Goal: Information Seeking & Learning: Check status

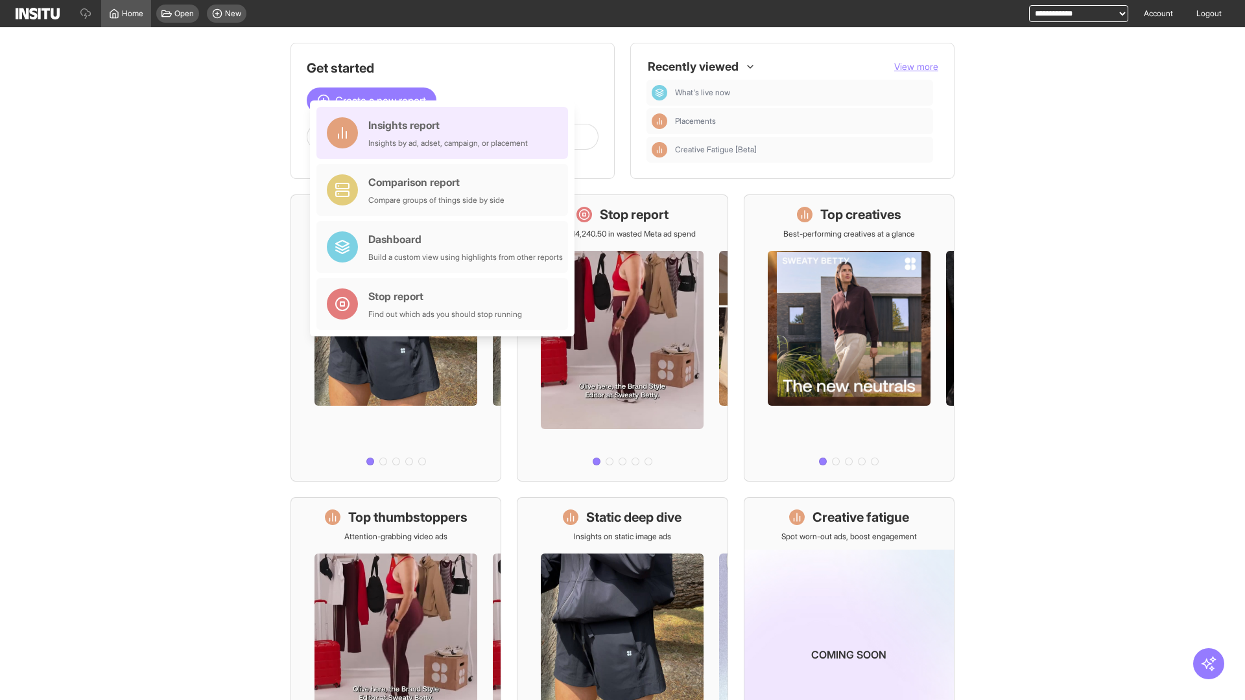
click at [445, 133] on div "Insights report Insights by ad, adset, campaign, or placement" at bounding box center [448, 132] width 160 height 31
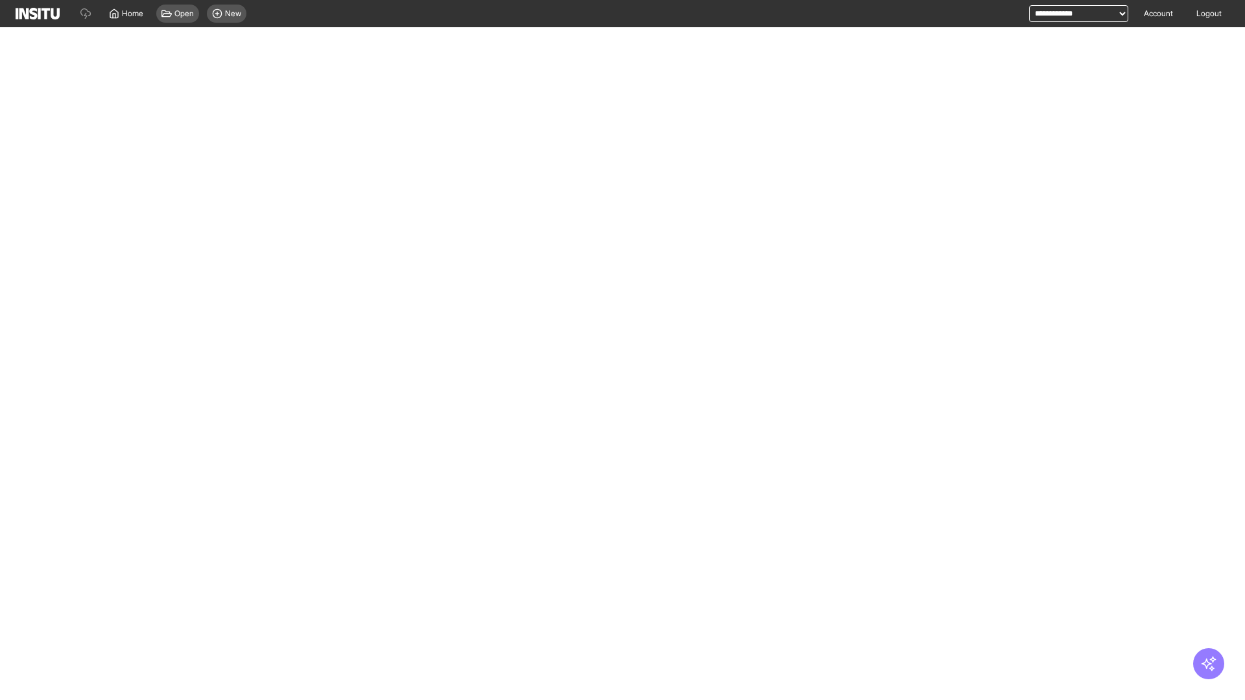
select select "**"
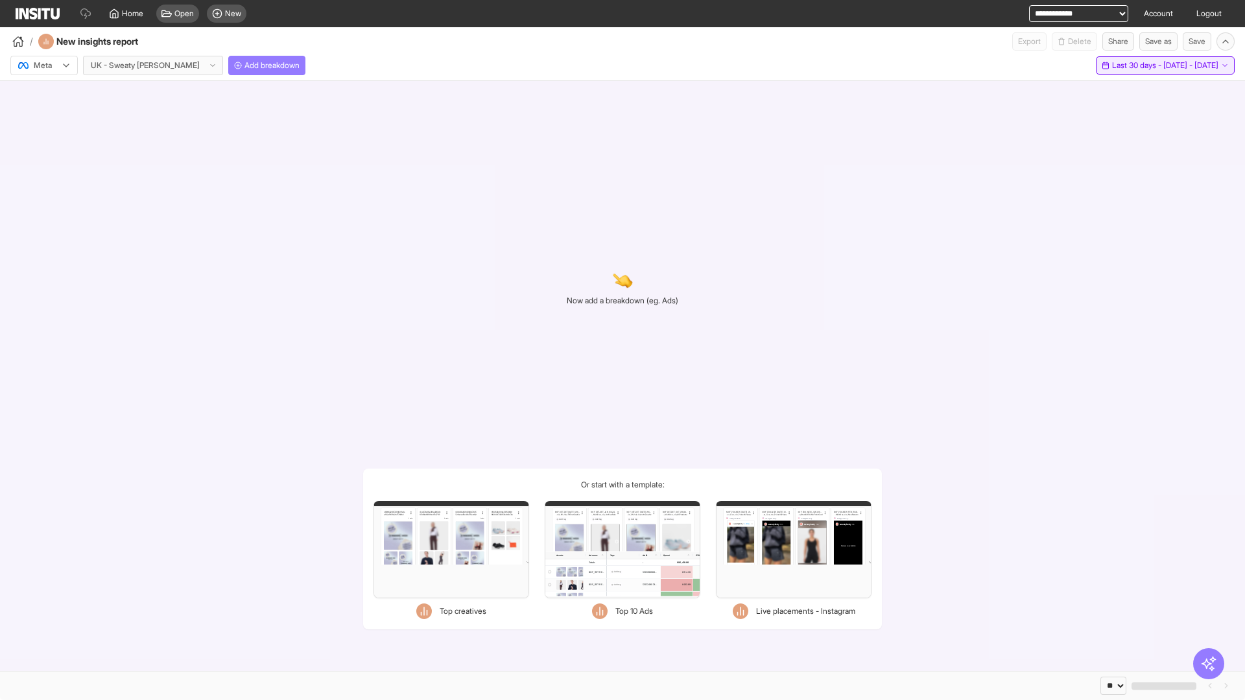
click at [1137, 65] on span "Last 30 days - [DATE] - [DATE]" at bounding box center [1165, 65] width 106 height 10
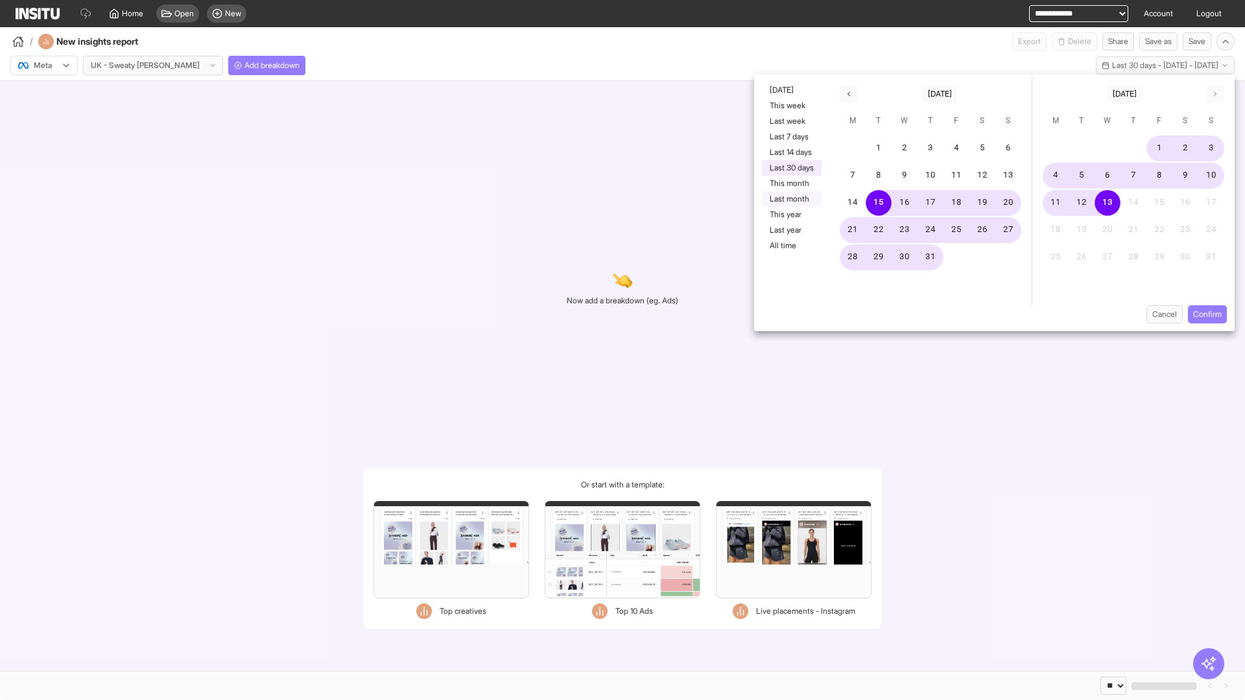
click at [790, 199] on button "Last month" at bounding box center [792, 199] width 60 height 16
